Goal: Go to known website: Go to known website

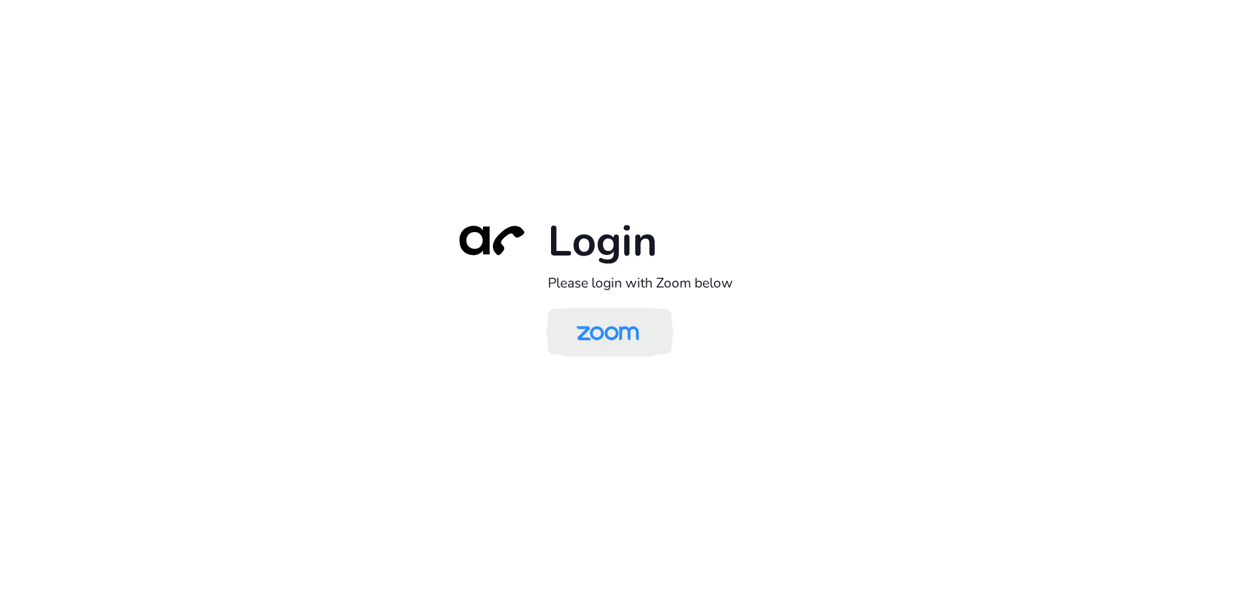
click at [579, 323] on img at bounding box center [608, 333] width 90 height 42
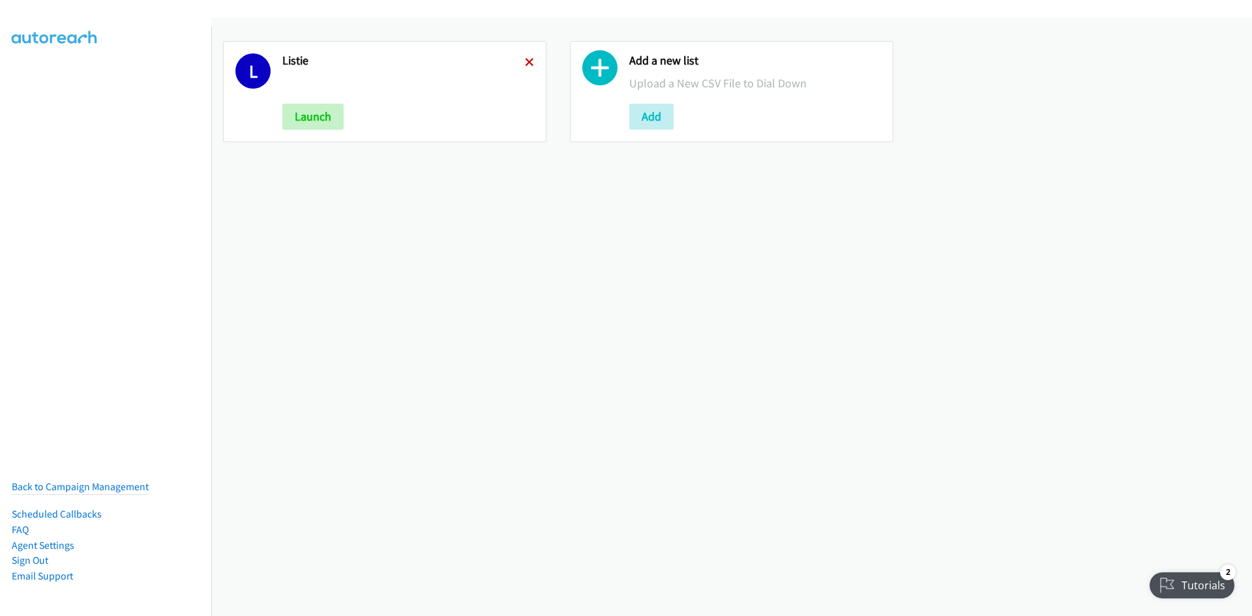
click at [525, 59] on icon at bounding box center [529, 63] width 9 height 9
